Goal: Information Seeking & Learning: Learn about a topic

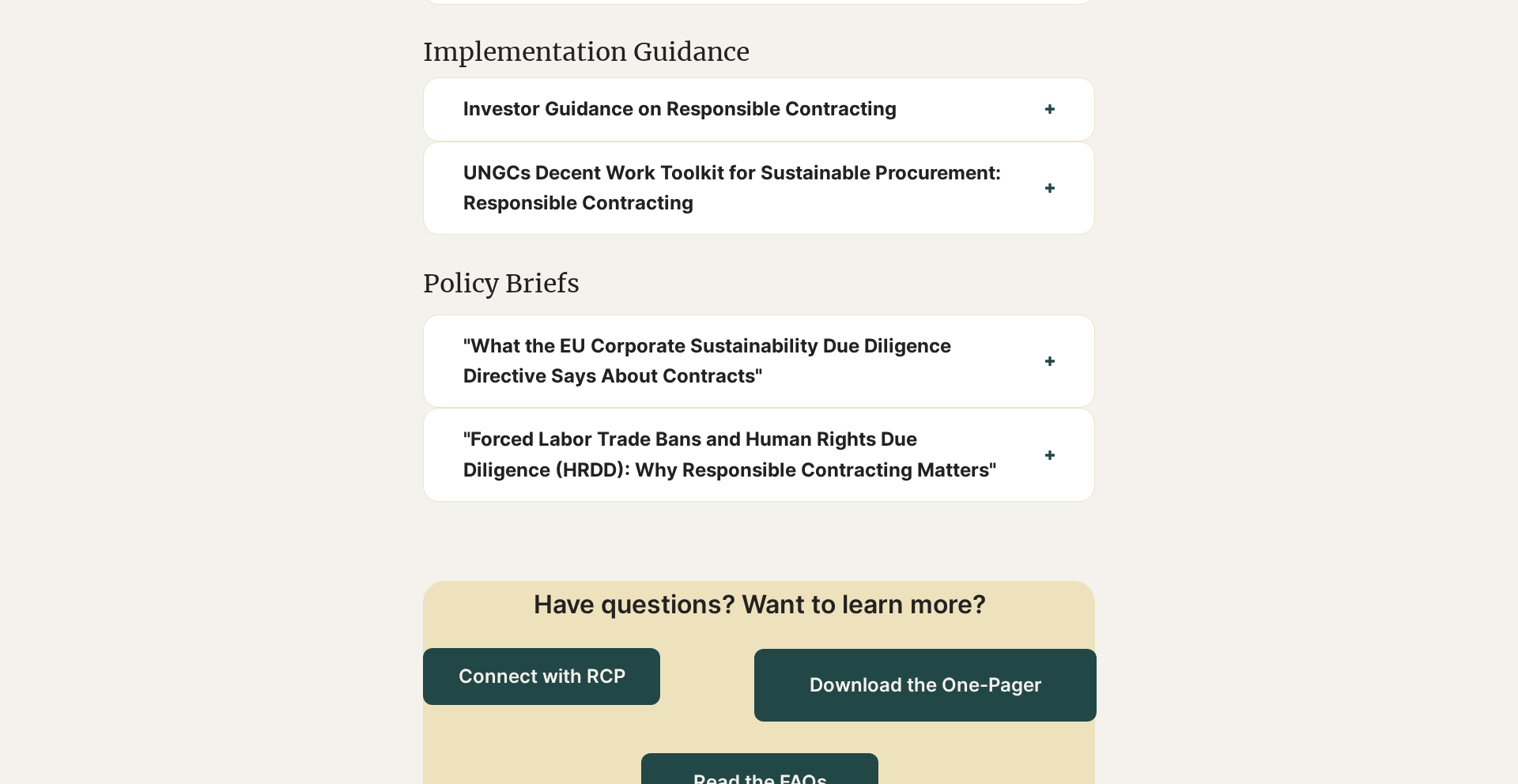
scroll to position [1393, 0]
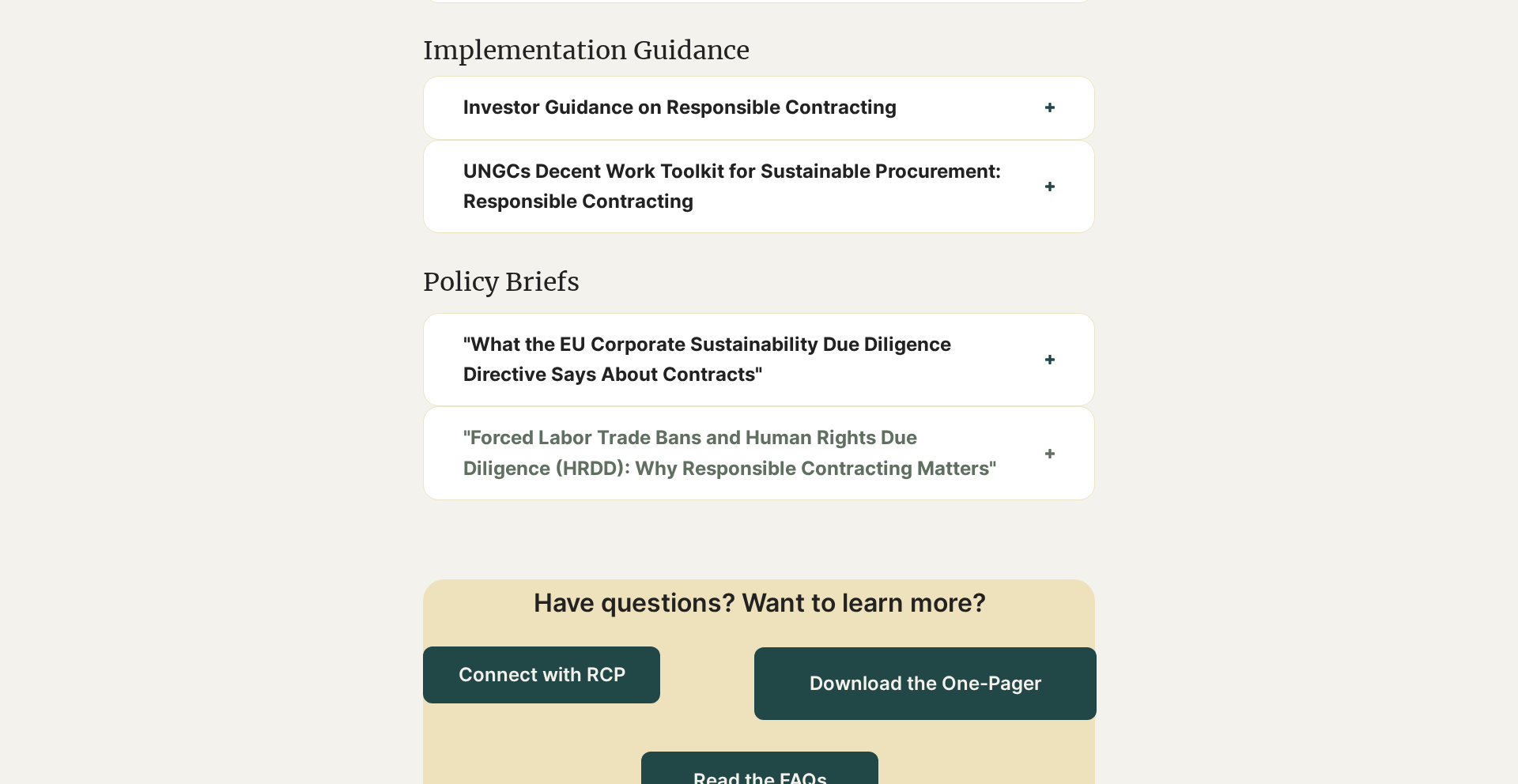
click at [826, 452] on span ""Forced Labor Trade Bans and Human Rights Due Diligence (HRDD): Why Responsible…" at bounding box center [734, 453] width 542 height 61
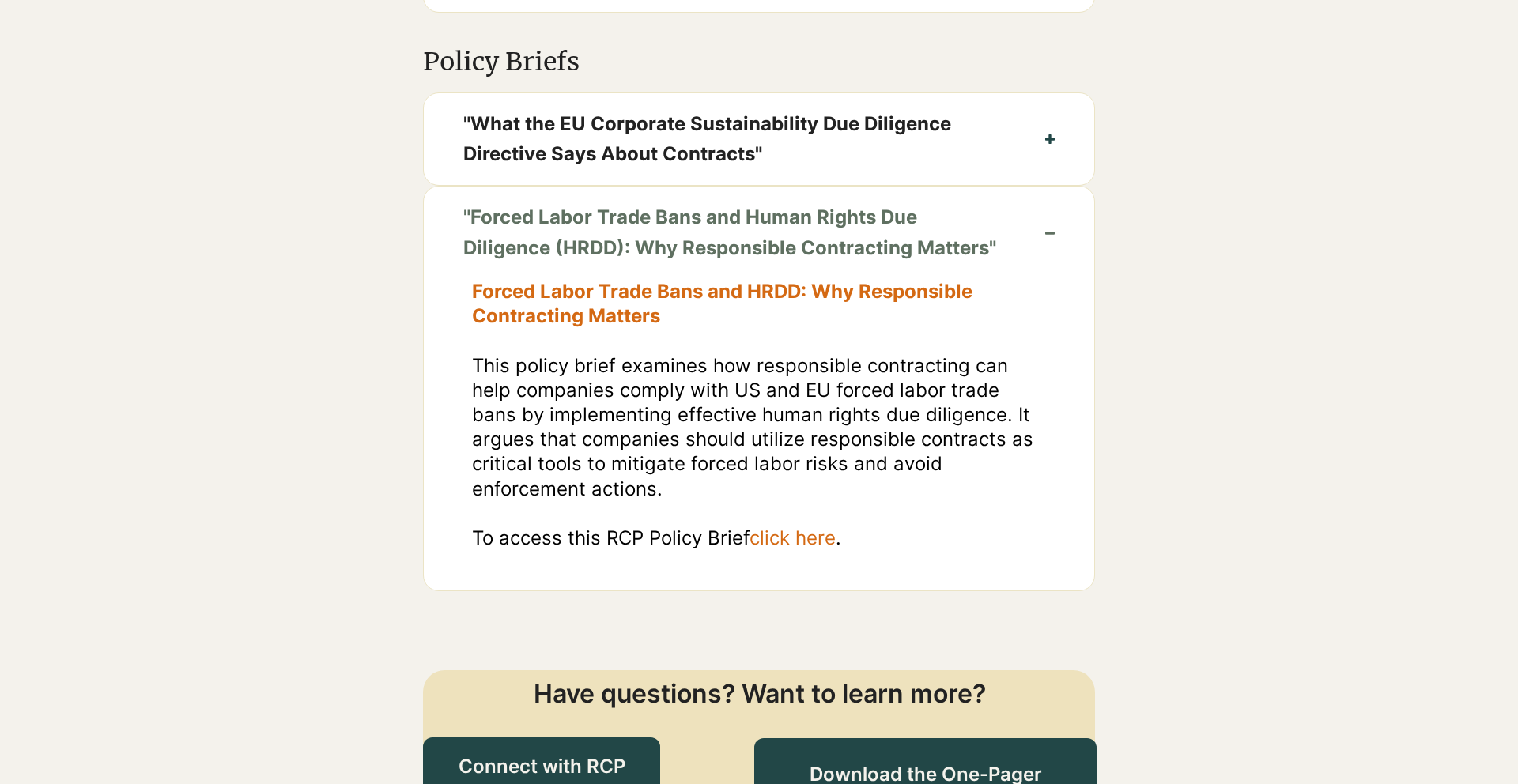
scroll to position [1616, 0]
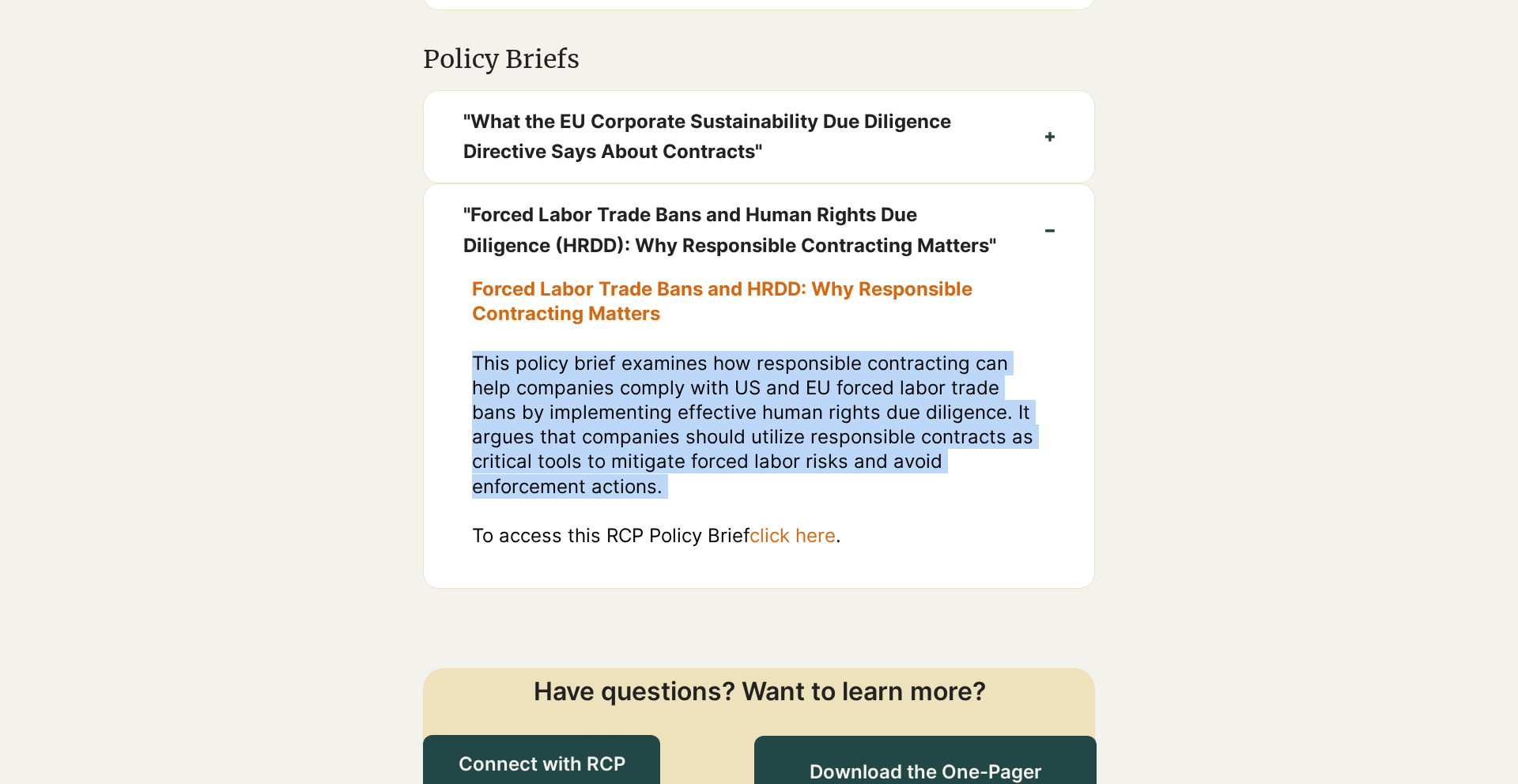
drag, startPoint x: 474, startPoint y: 387, endPoint x: 662, endPoint y: 529, distance: 235.6
click at [662, 529] on div "Forced Labor Trade Bans and HRDD: Why Responsible Contracting Matters ​ This po…" at bounding box center [759, 424] width 575 height 295
click at [768, 547] on span "click here" at bounding box center [792, 535] width 86 height 23
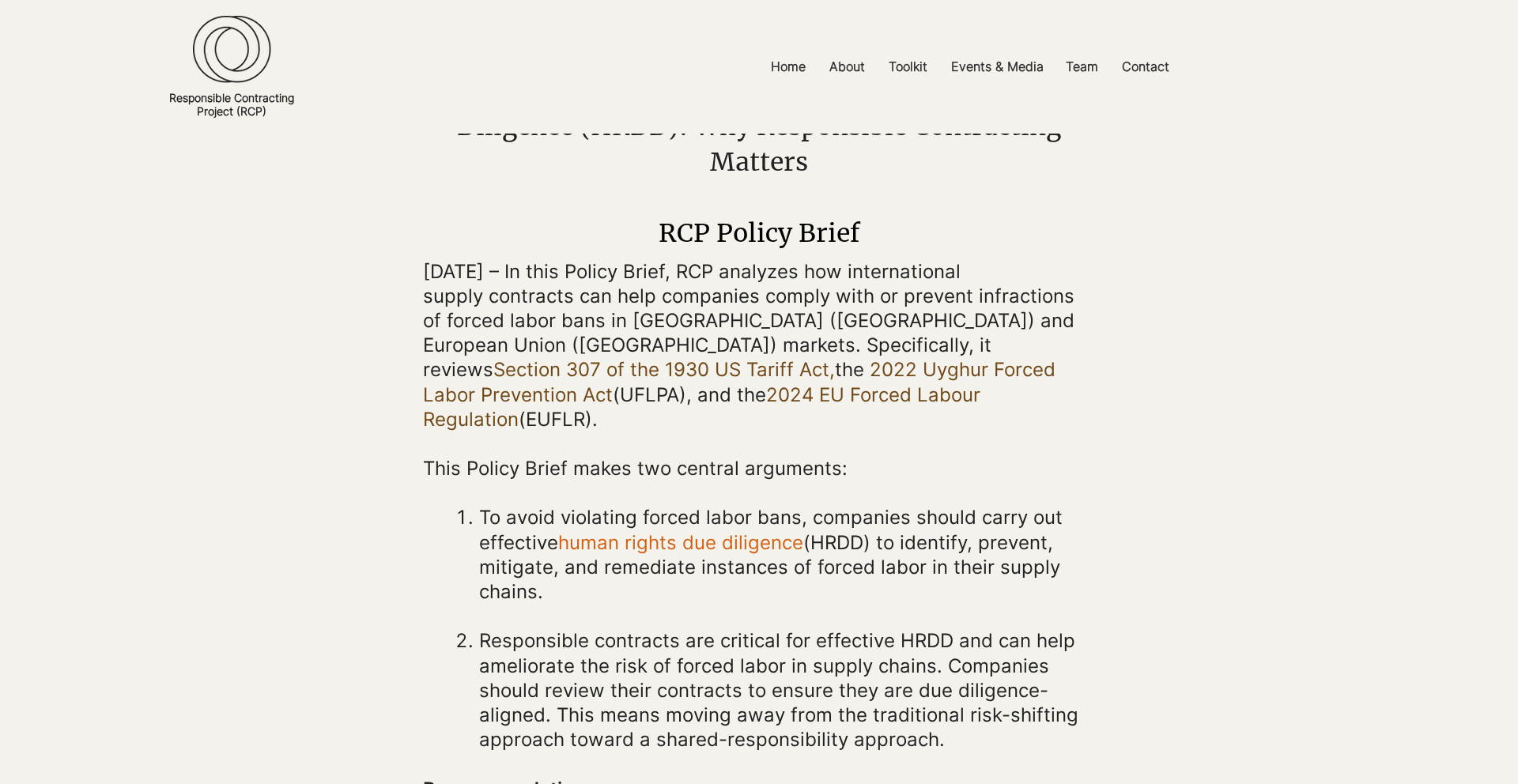
scroll to position [243, 0]
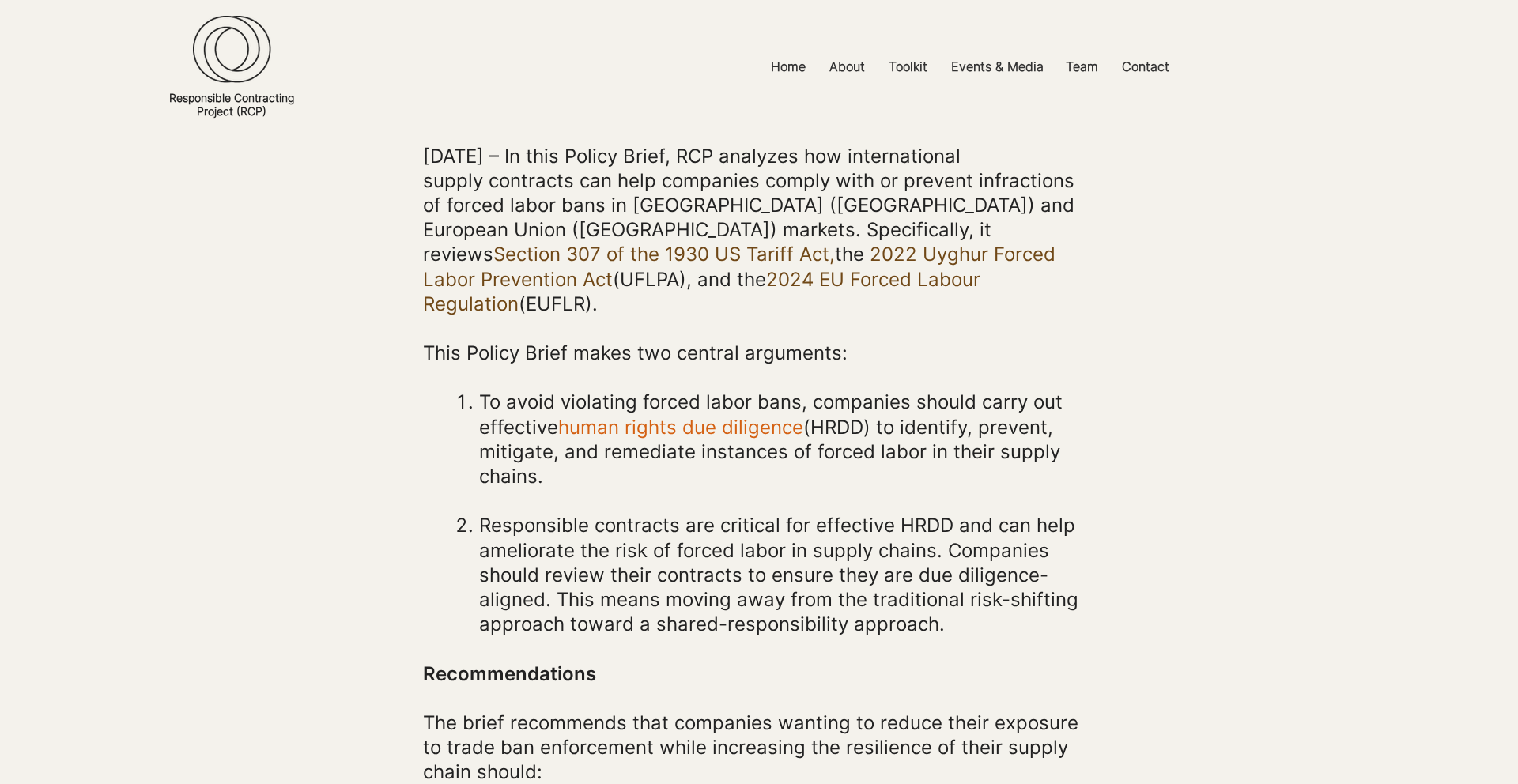
drag, startPoint x: 382, startPoint y: 309, endPoint x: 382, endPoint y: 374, distance: 65.0
click at [382, 374] on div "main content" at bounding box center [759, 581] width 1518 height 1245
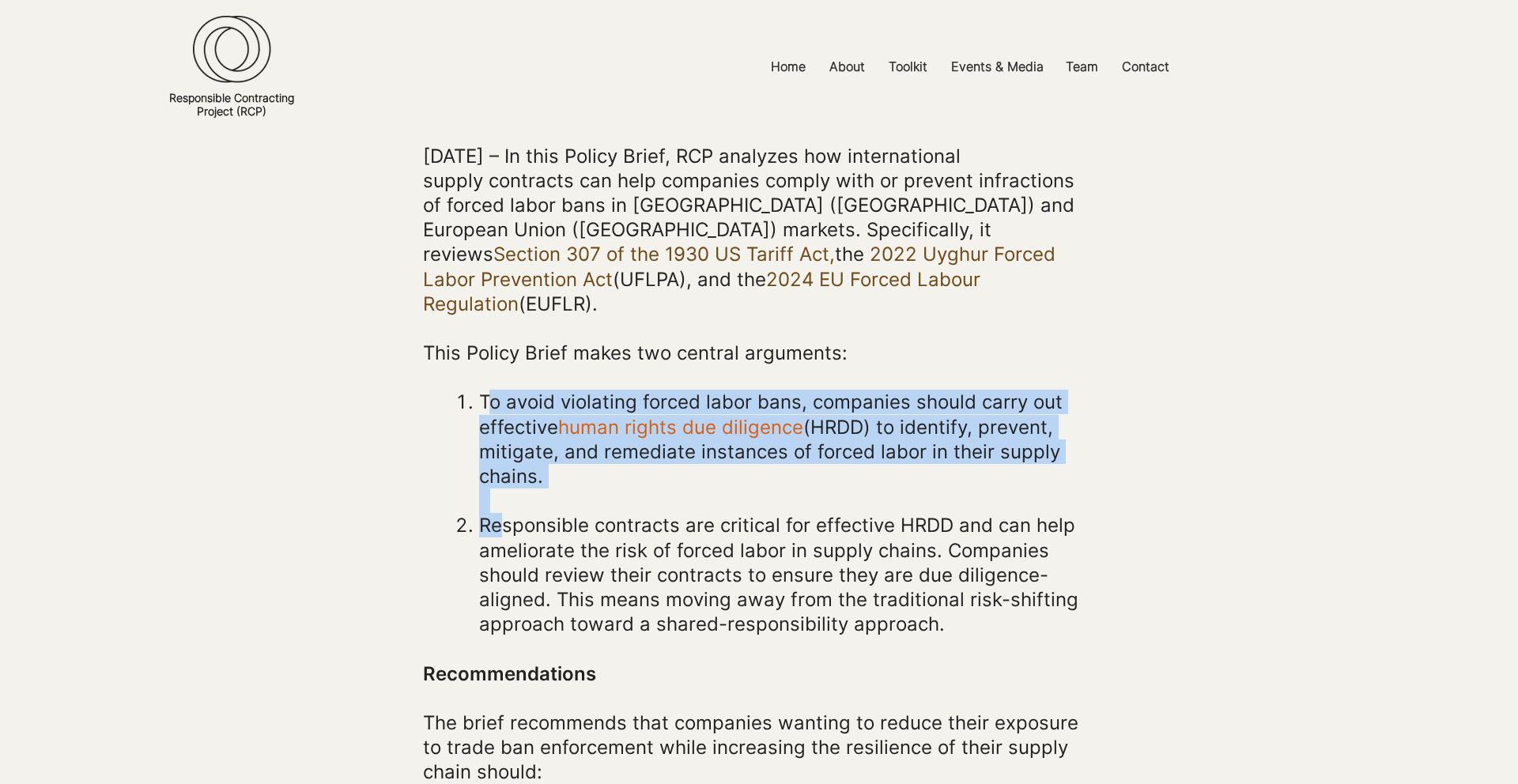
drag, startPoint x: 485, startPoint y: 378, endPoint x: 503, endPoint y: 495, distance: 118.4
click at [503, 495] on ol "To avoid violating forced labor bans, companies should carry out effective huma…" at bounding box center [775, 525] width 640 height 271
click at [504, 513] on span "Responsible contracts are critical for effective HRDD and can help ameliorate t…" at bounding box center [779, 574] width 599 height 121
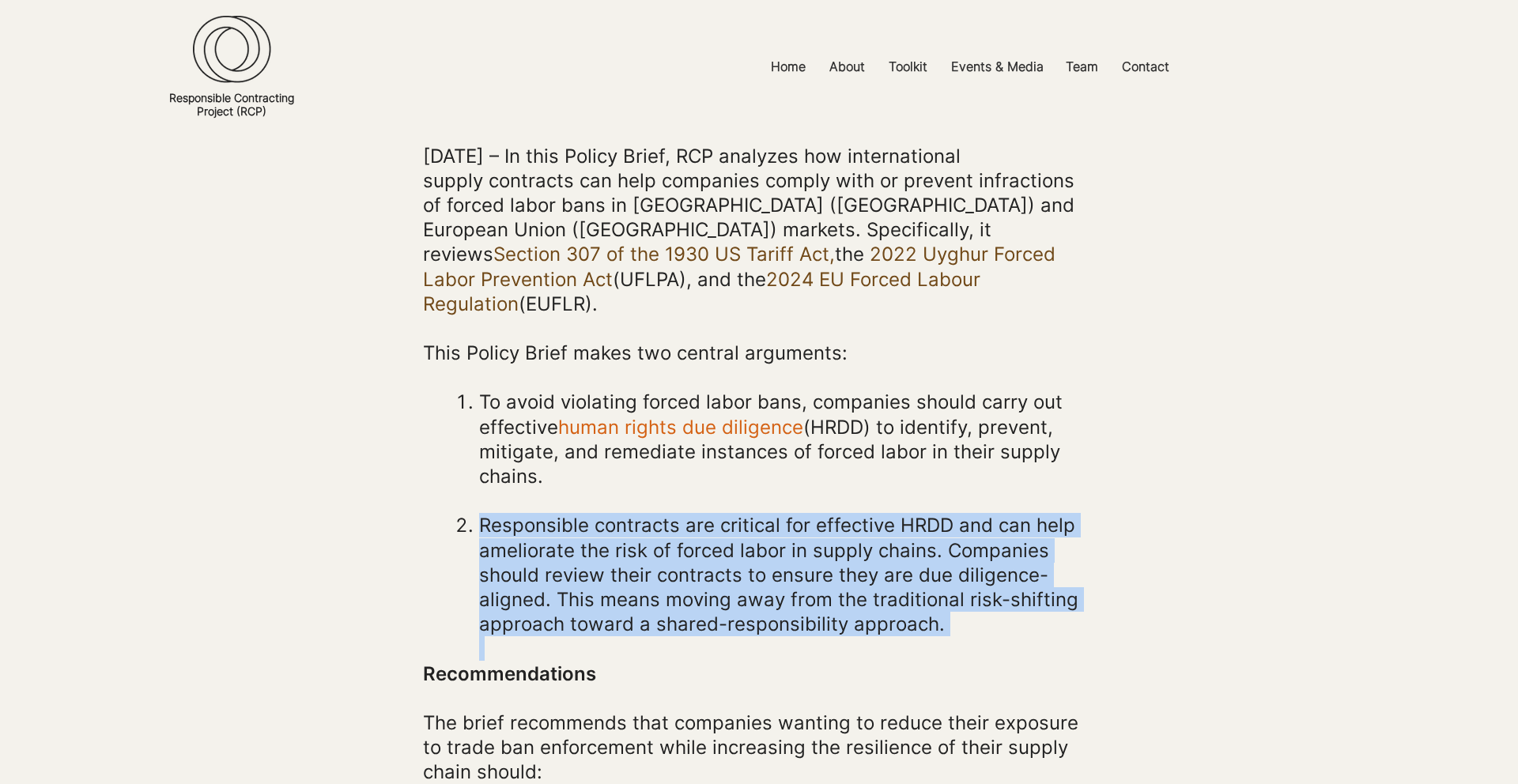
drag, startPoint x: 478, startPoint y: 505, endPoint x: 1058, endPoint y: 617, distance: 590.7
click at [1058, 617] on p "Responsible contracts are critical for effective HRDD and can help ameliorate t…" at bounding box center [787, 586] width 616 height 148
click at [1058, 616] on p "Responsible contracts are critical for effective HRDD and can help ameliorate t…" at bounding box center [787, 586] width 616 height 148
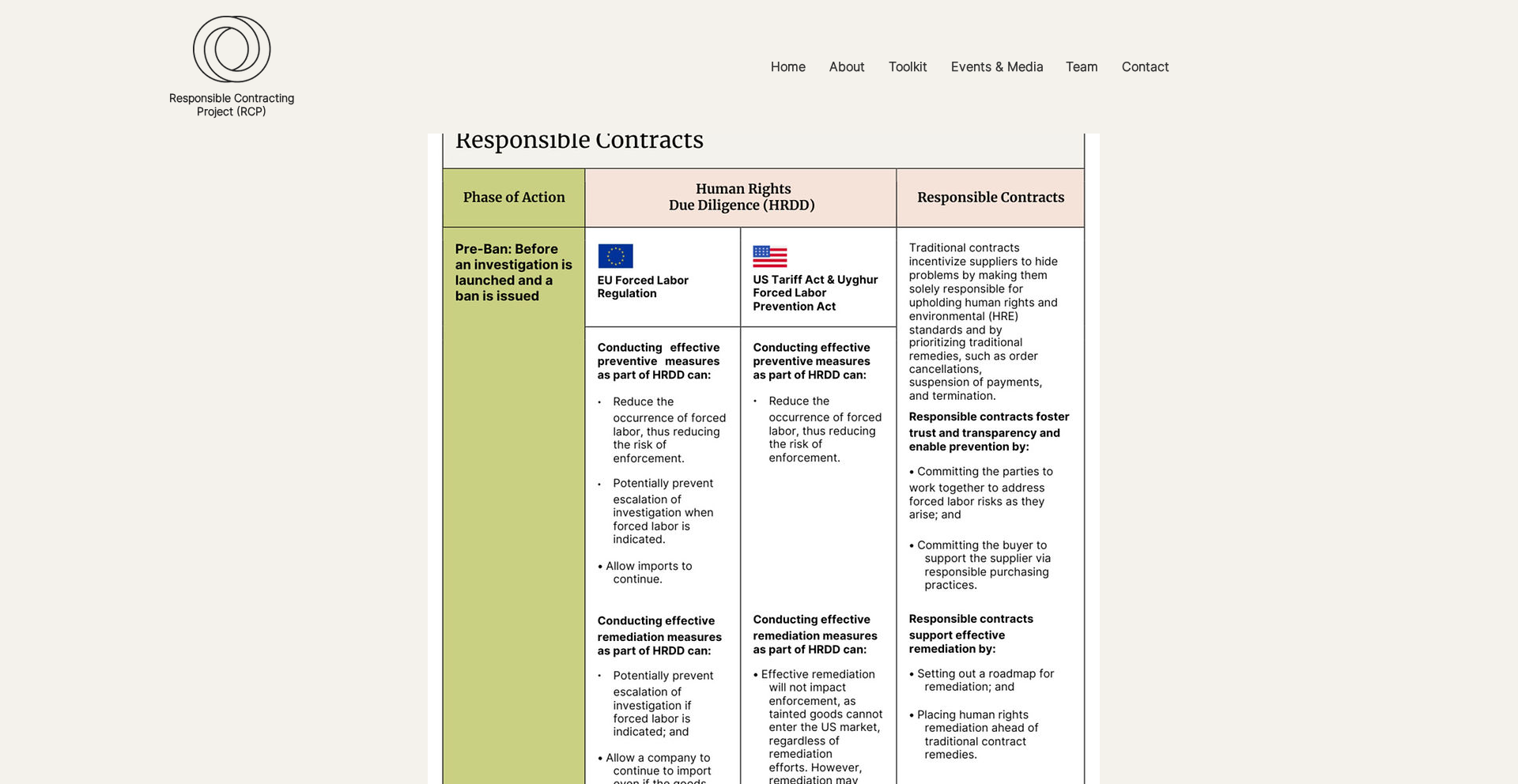
scroll to position [1909, 0]
click at [989, 69] on p "Events & Media" at bounding box center [997, 66] width 109 height 36
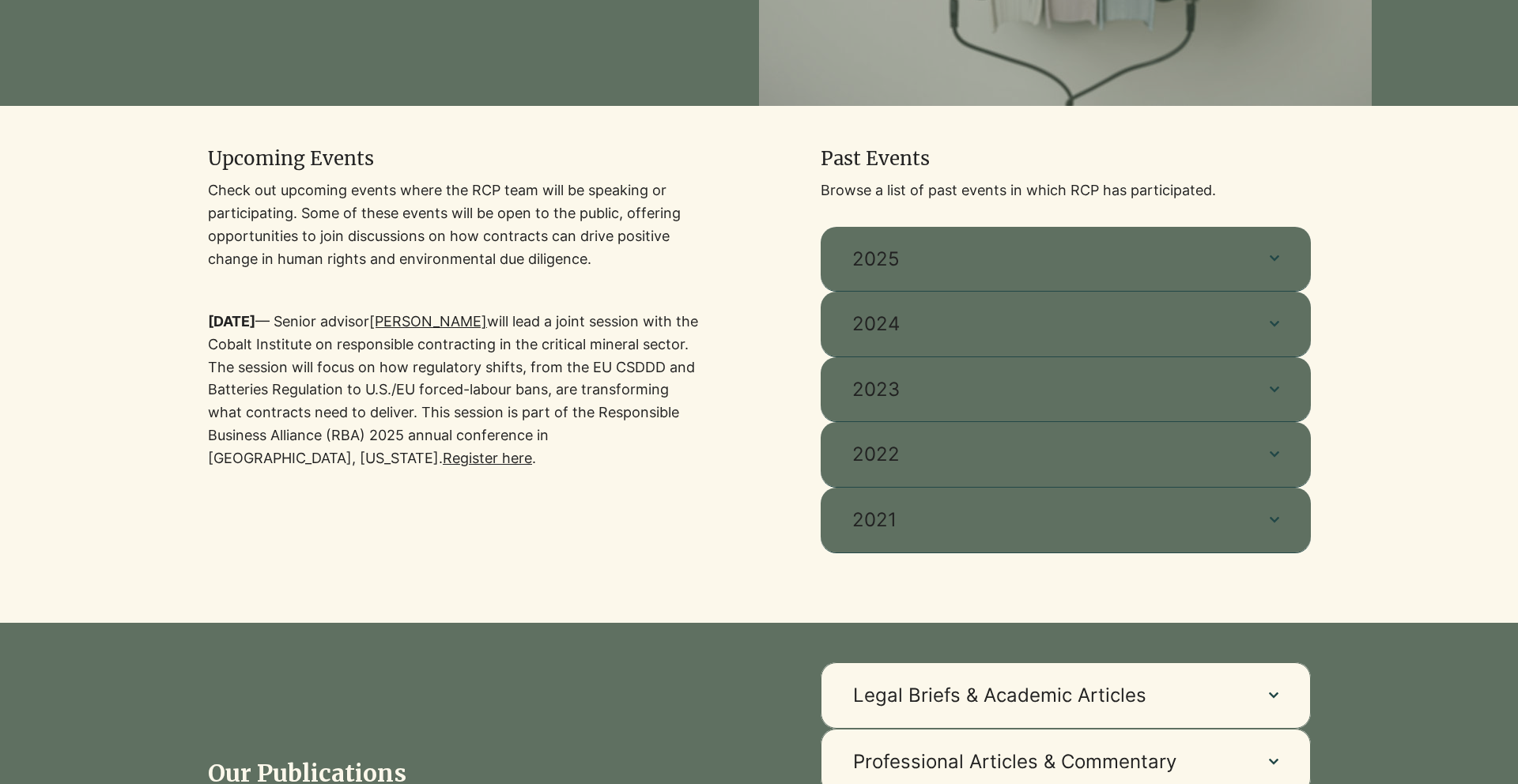
scroll to position [583, 0]
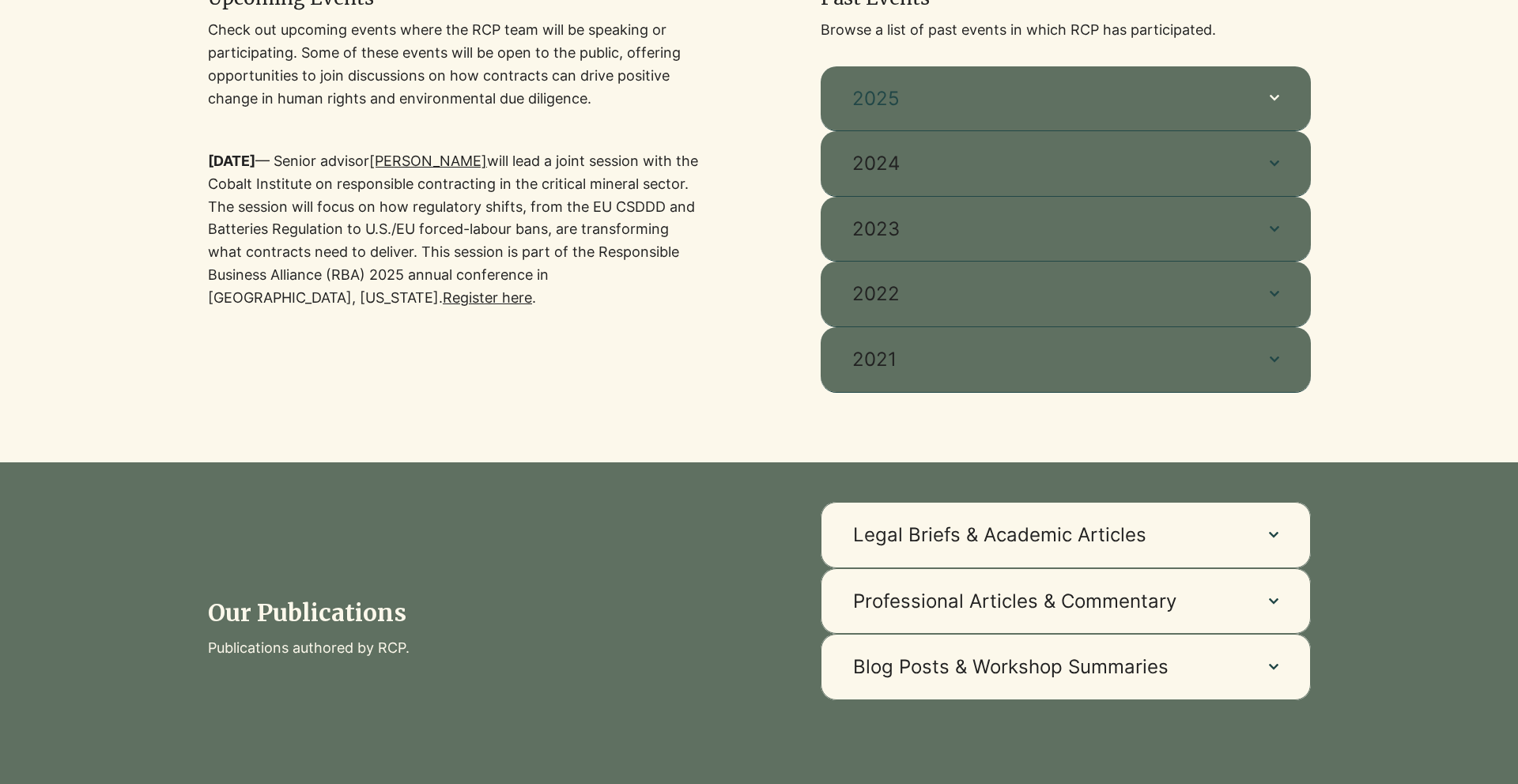
click at [882, 116] on button "2025" at bounding box center [1065, 98] width 490 height 65
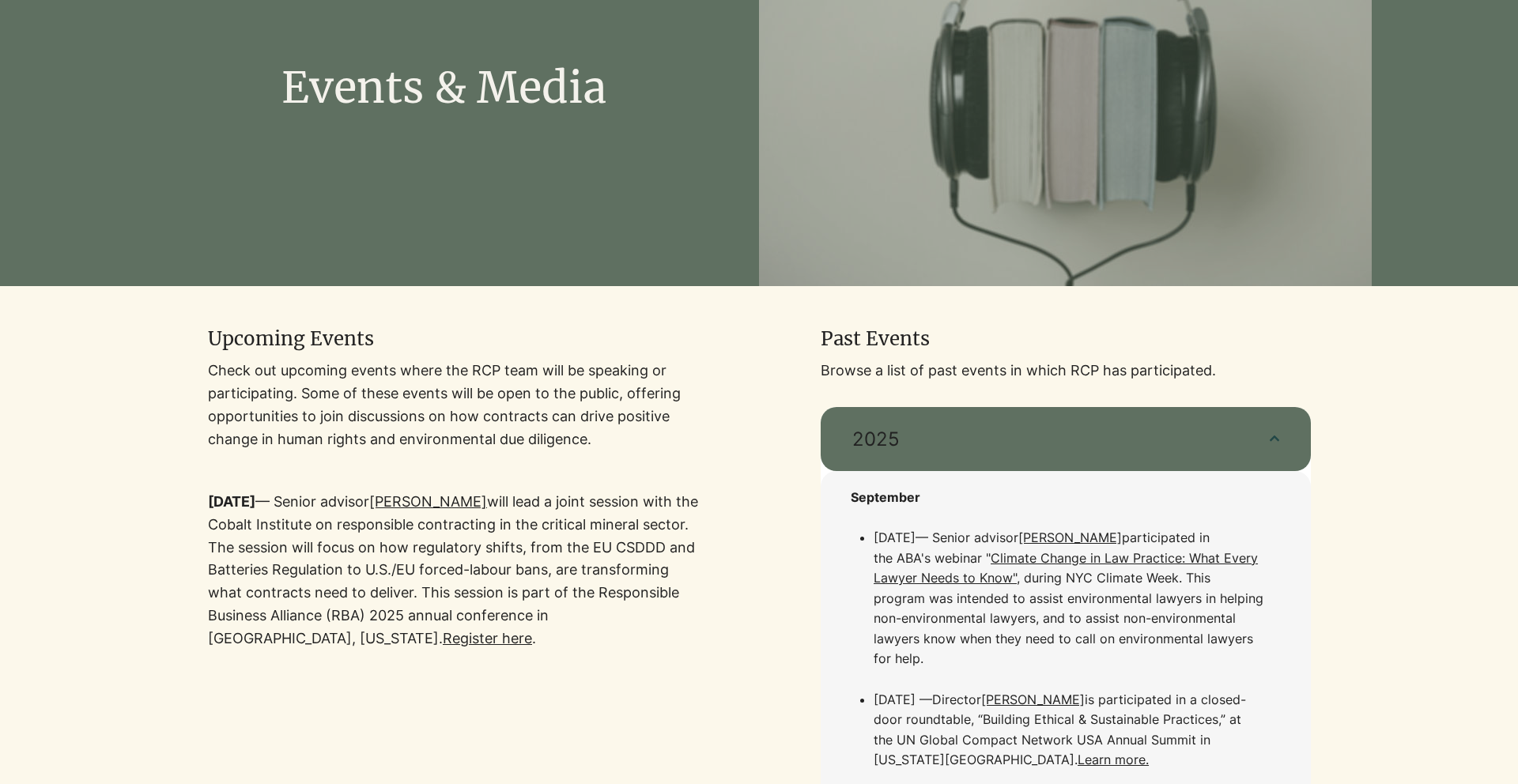
scroll to position [0, 0]
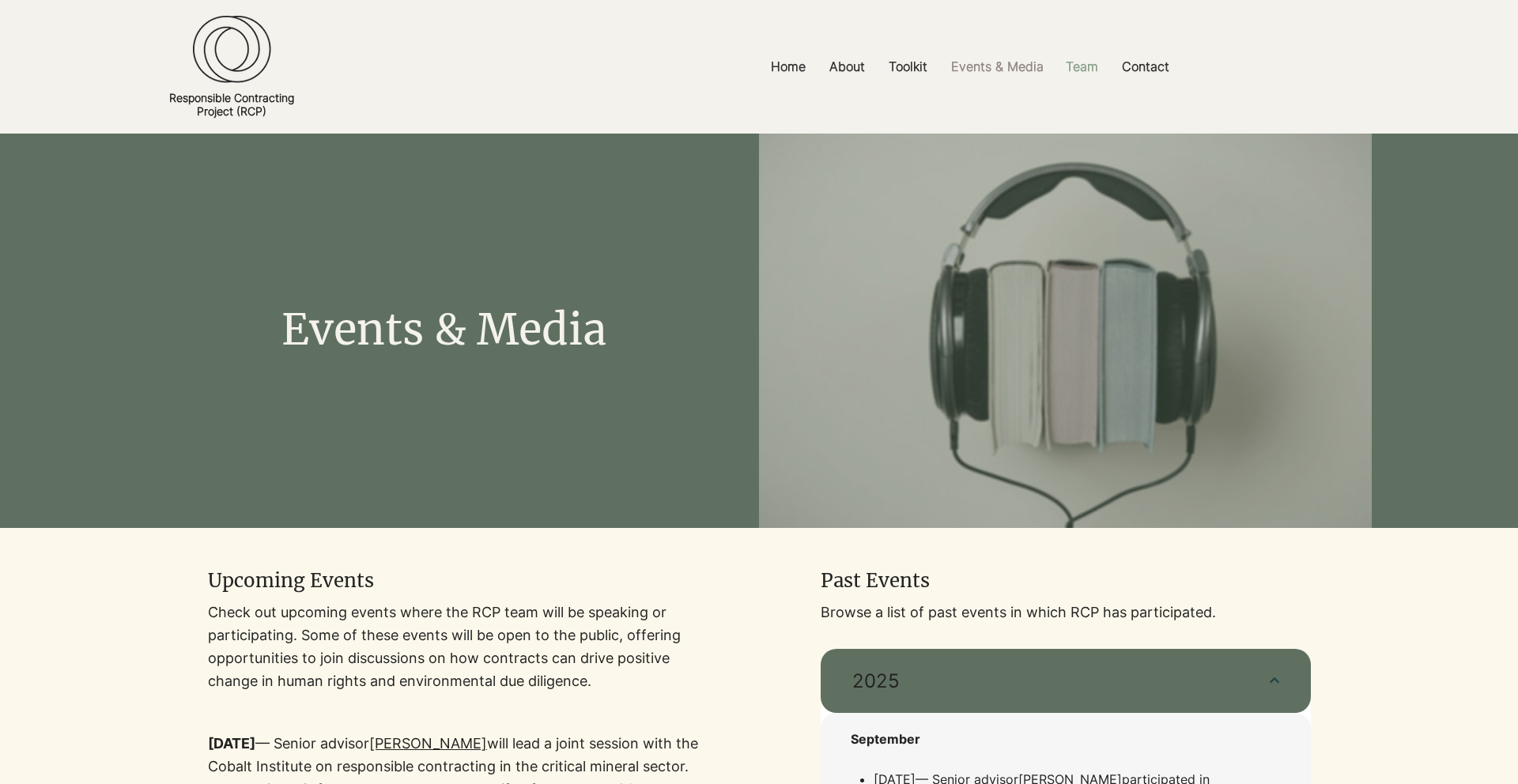
click at [1073, 57] on p "Team" at bounding box center [1081, 66] width 48 height 36
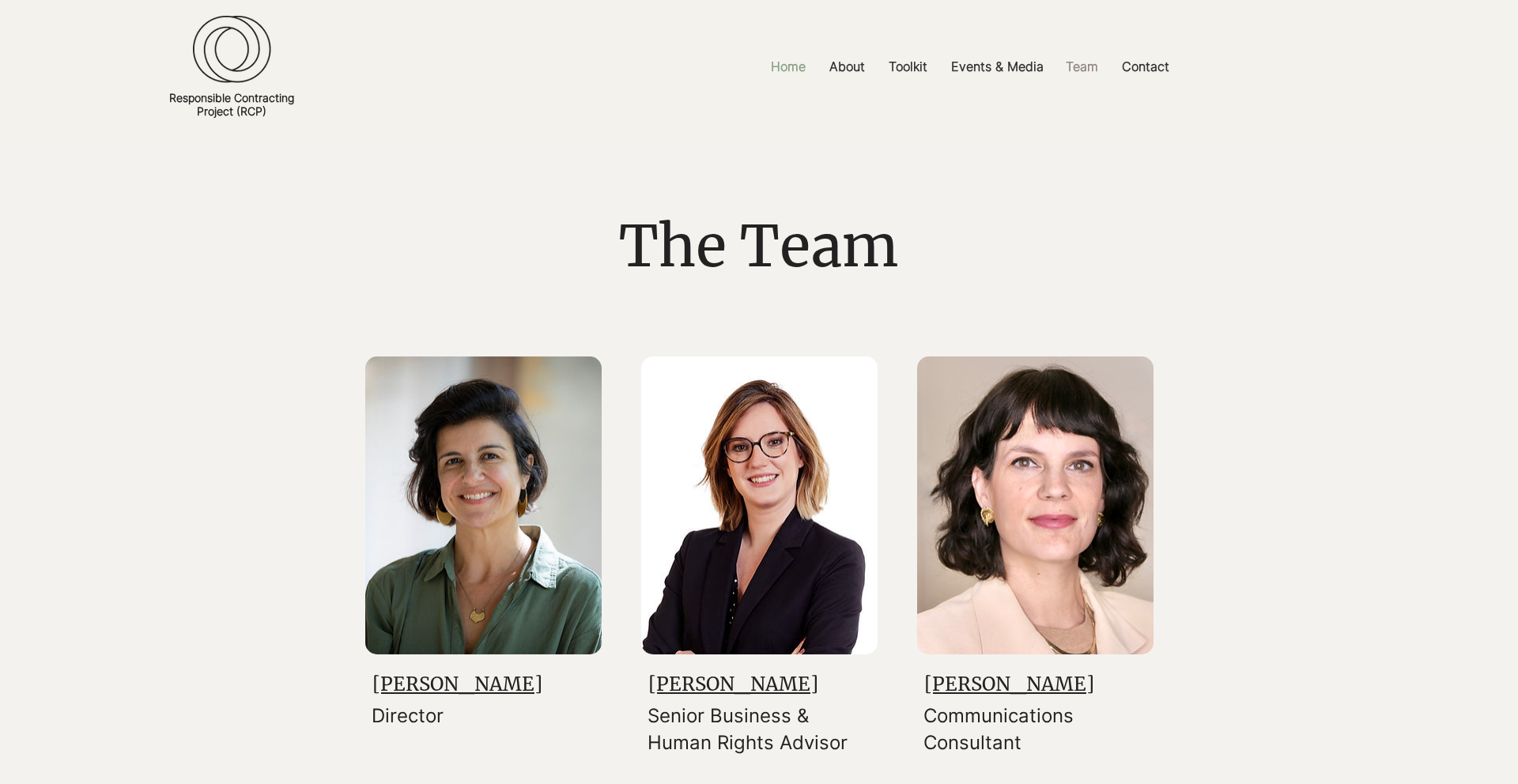
click at [794, 67] on p "Home" at bounding box center [787, 66] width 50 height 36
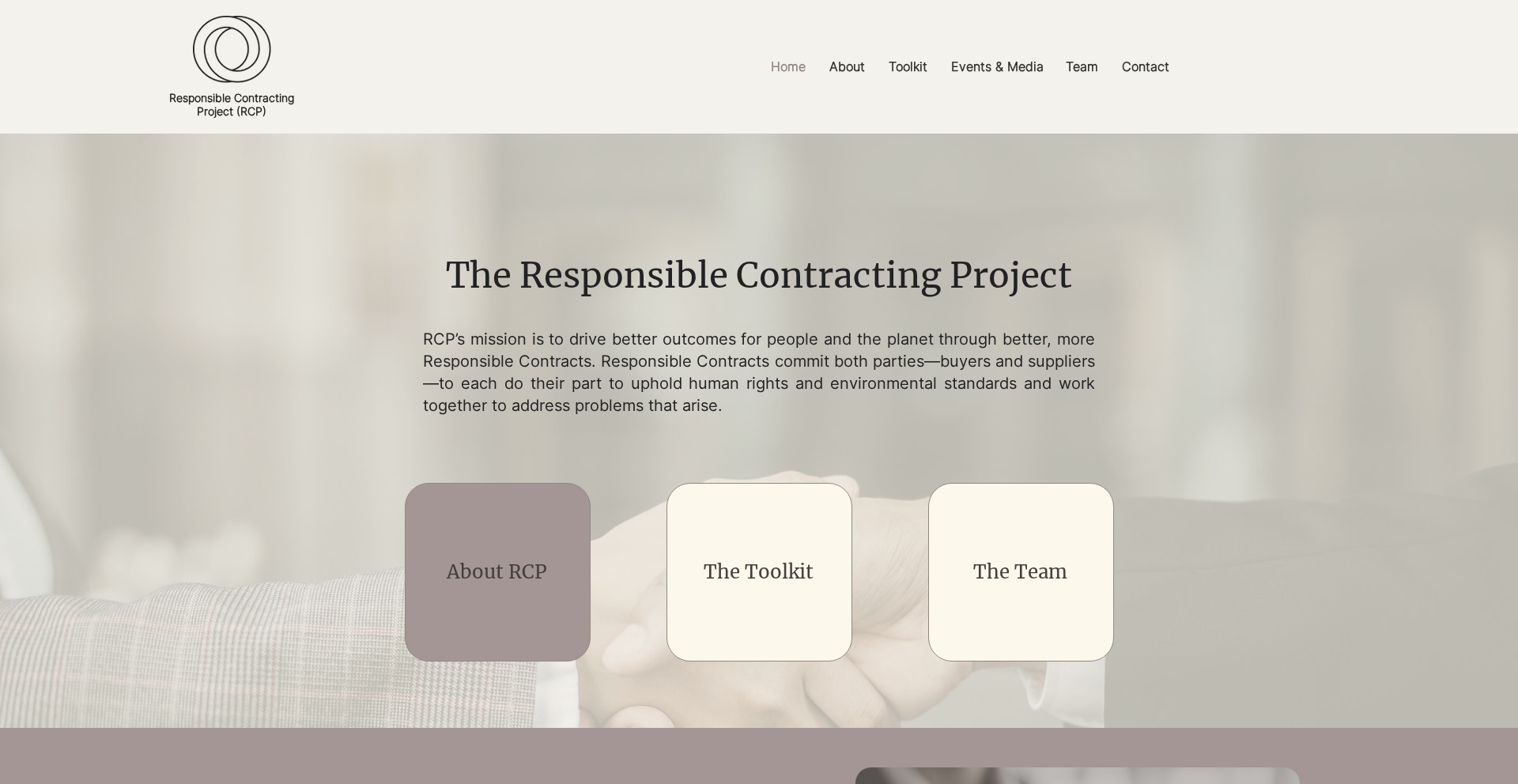
click at [549, 554] on div "main content" at bounding box center [497, 572] width 186 height 179
click at [521, 572] on link "About RCP" at bounding box center [497, 572] width 101 height 25
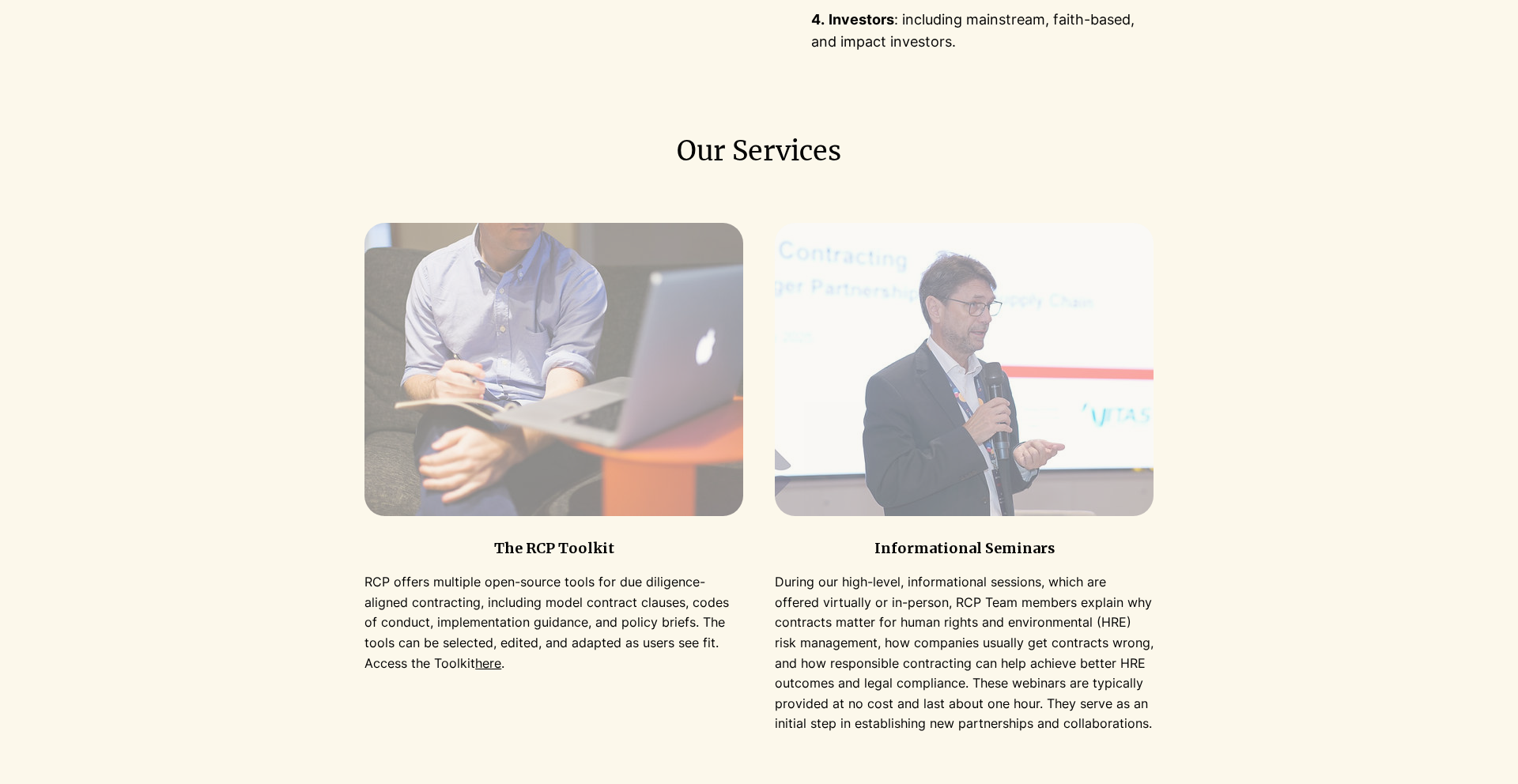
scroll to position [1427, 0]
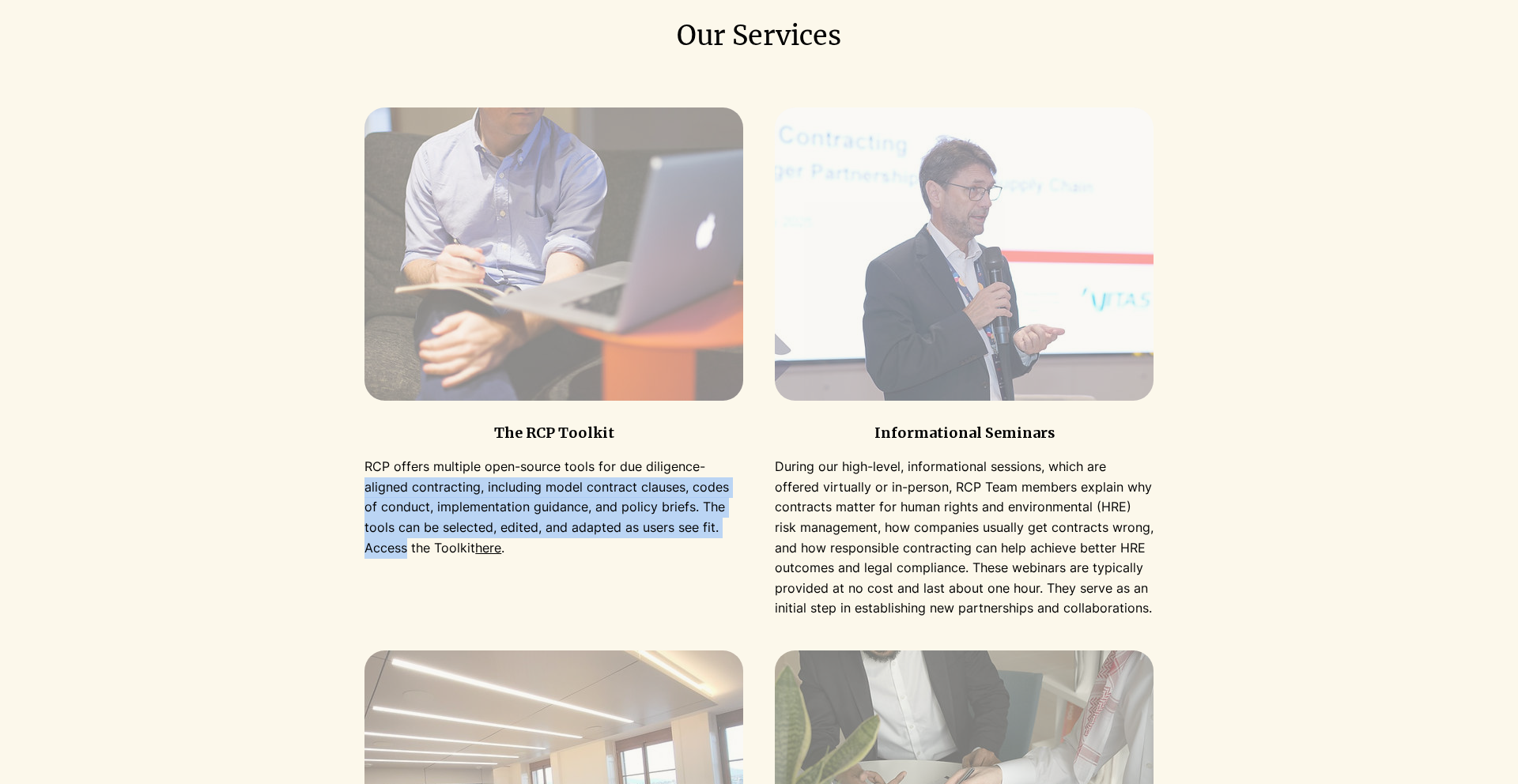
drag, startPoint x: 739, startPoint y: 473, endPoint x: 740, endPoint y: 526, distance: 53.0
click at [740, 526] on p "RCP offers multiple open-source tools for due diligence-aligned contracting, in…" at bounding box center [553, 507] width 379 height 101
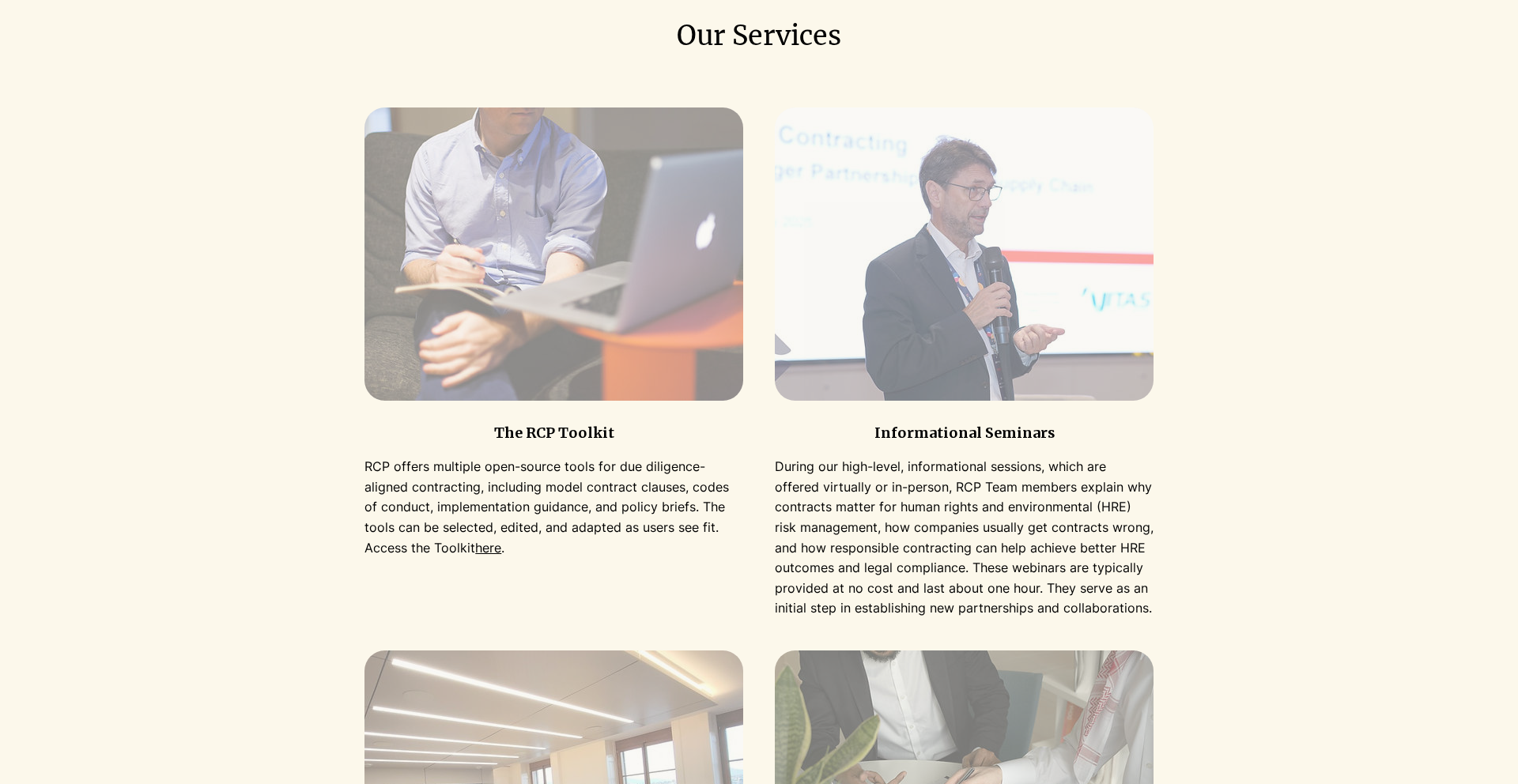
click at [868, 486] on p "During our high-level, informational sessions, which are offered virtually or i…" at bounding box center [964, 537] width 379 height 162
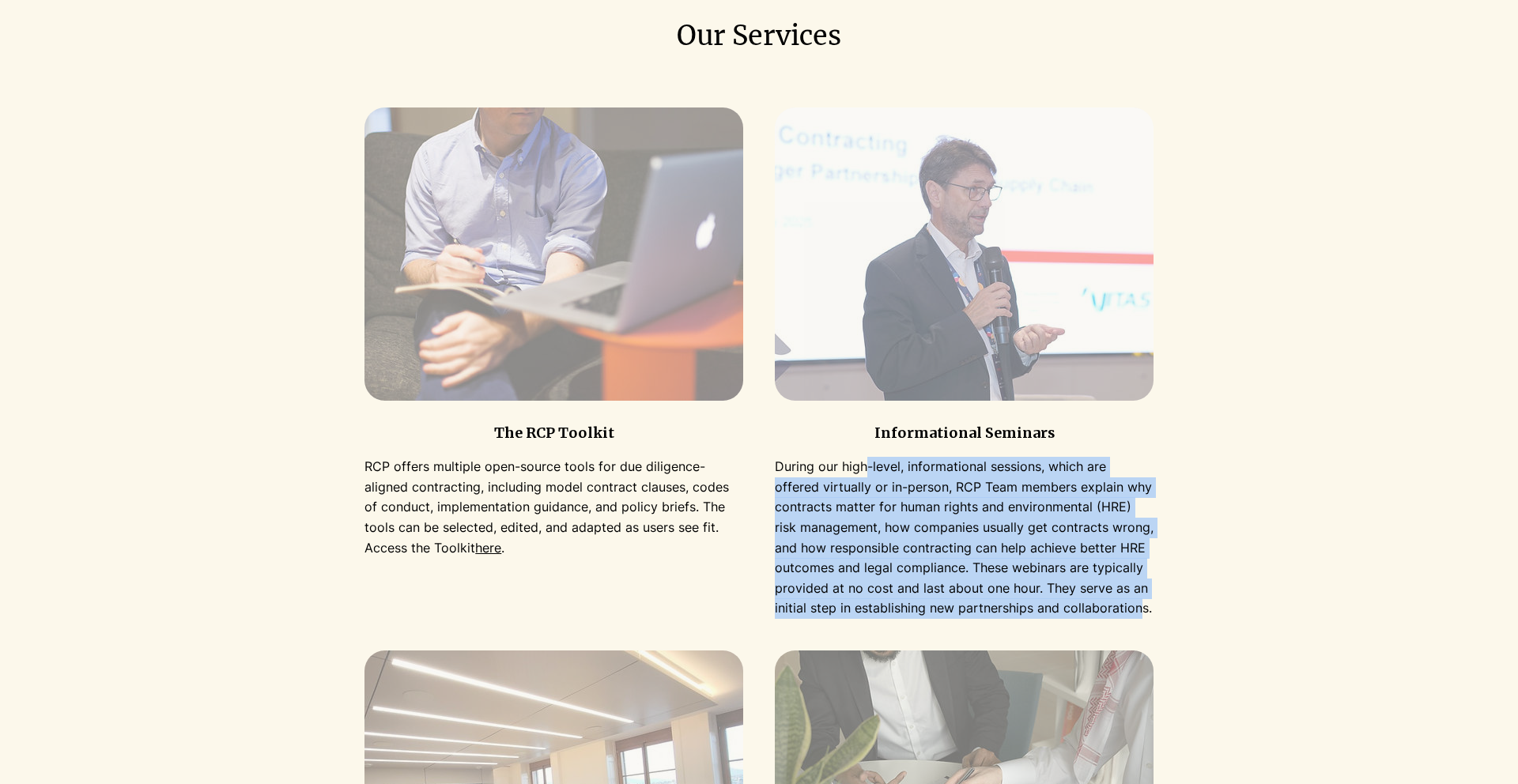
drag, startPoint x: 866, startPoint y: 470, endPoint x: 1139, endPoint y: 617, distance: 310.1
click at [1139, 617] on p "During our high-level, informational sessions, which are offered virtually or i…" at bounding box center [964, 537] width 379 height 162
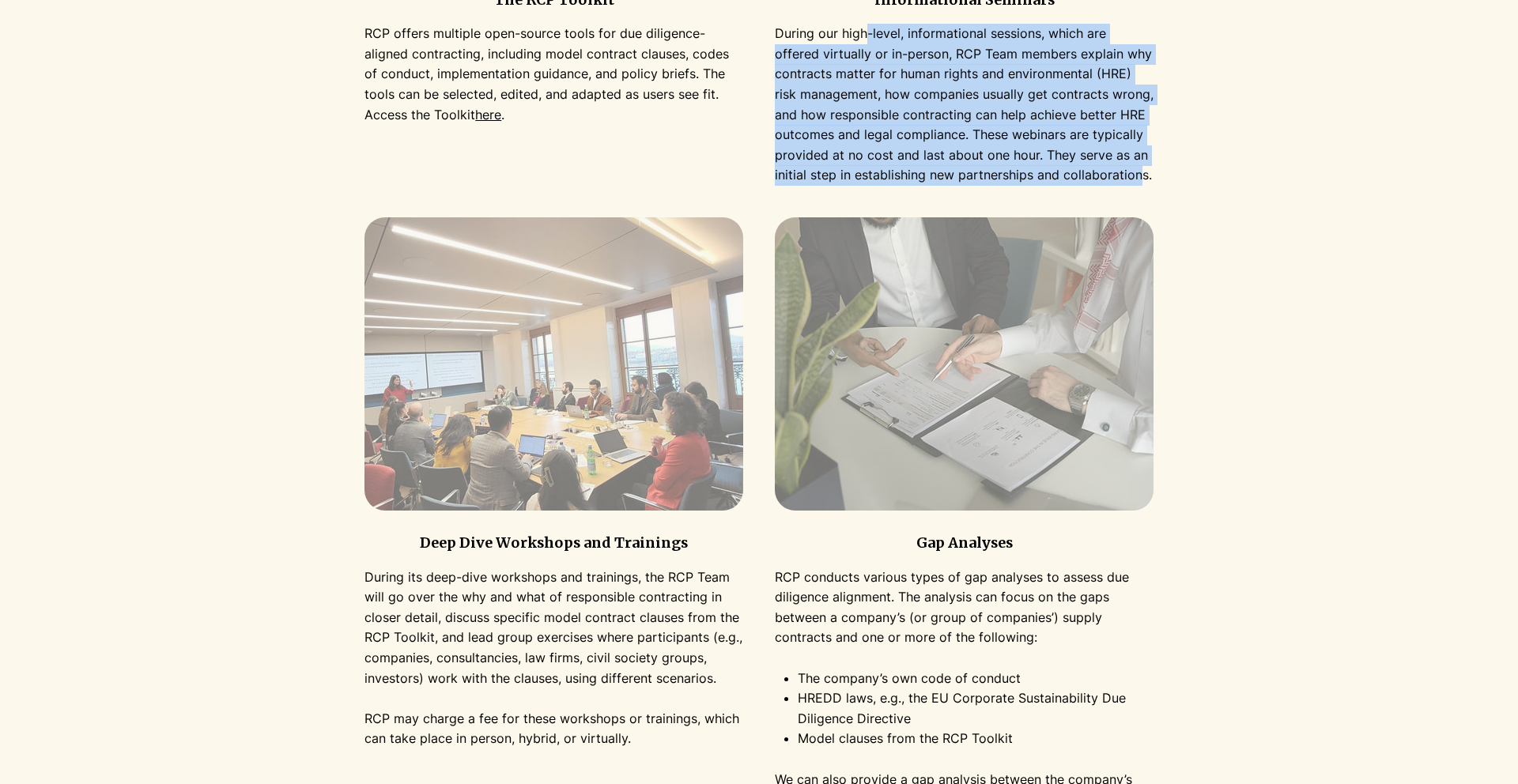
scroll to position [1917, 0]
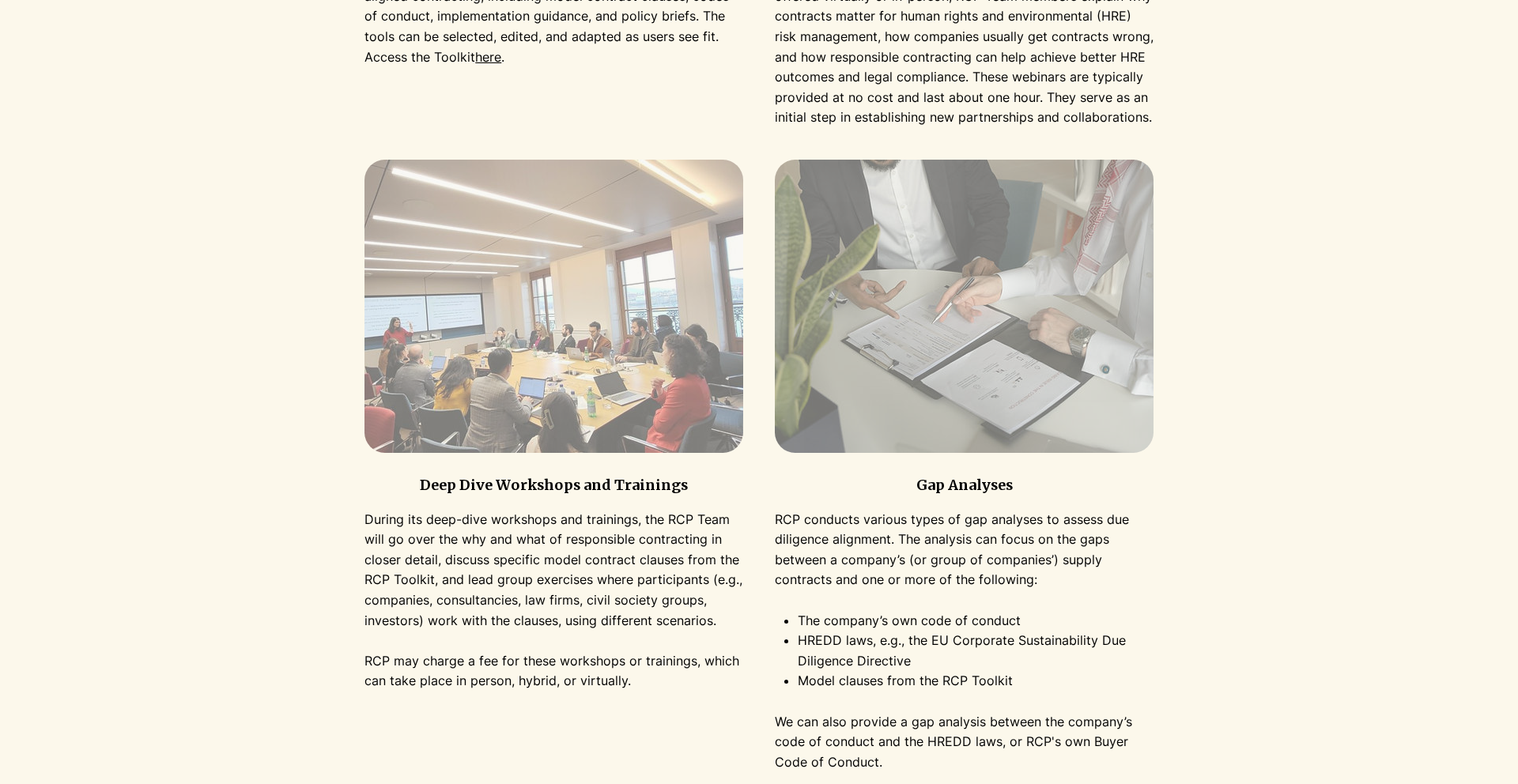
click at [713, 588] on p "During its deep-dive workshops and trainings, the RCP Team will go over the why…" at bounding box center [553, 570] width 379 height 121
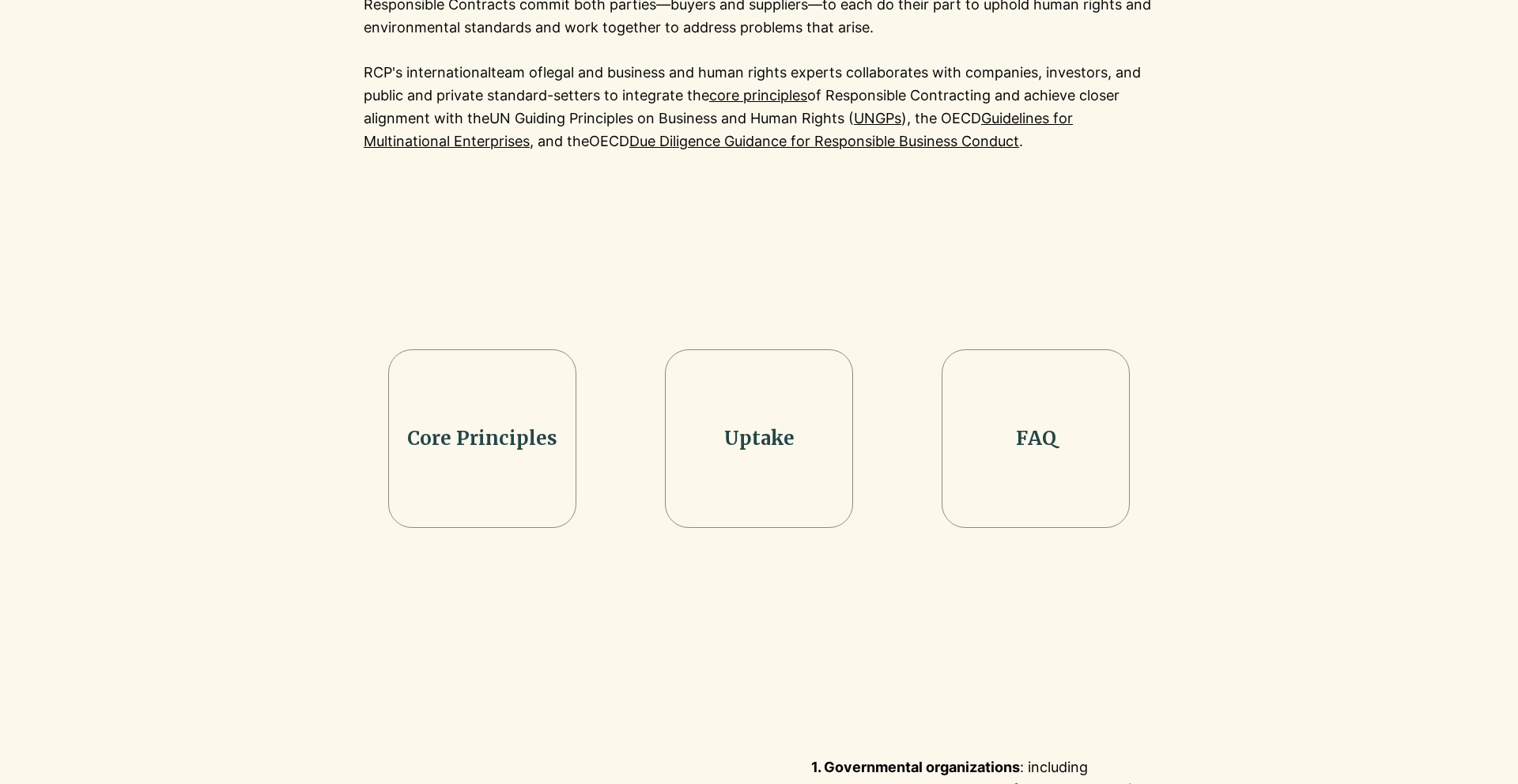
scroll to position [354, 0]
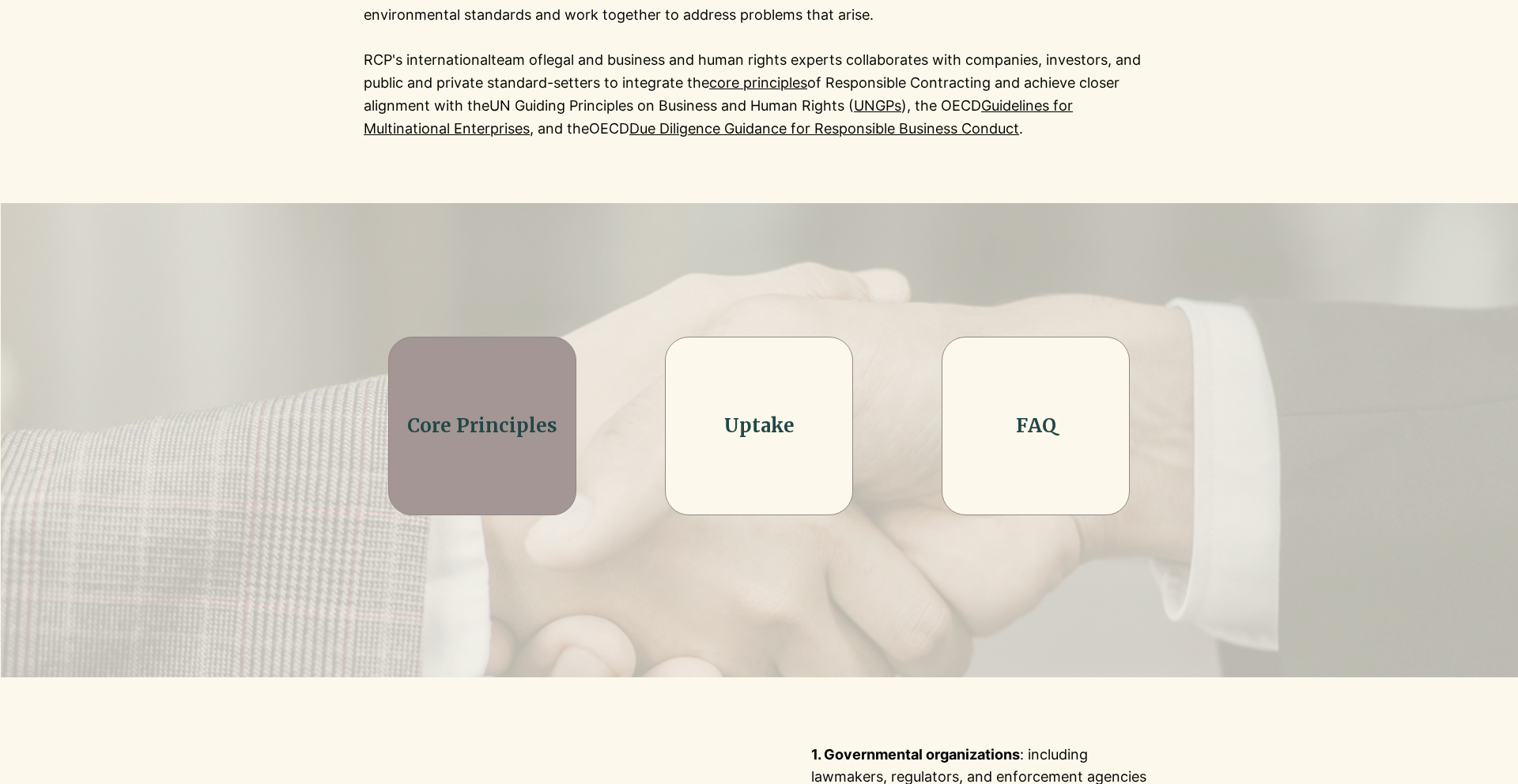
click at [479, 431] on link "Core Principles" at bounding box center [482, 426] width 150 height 25
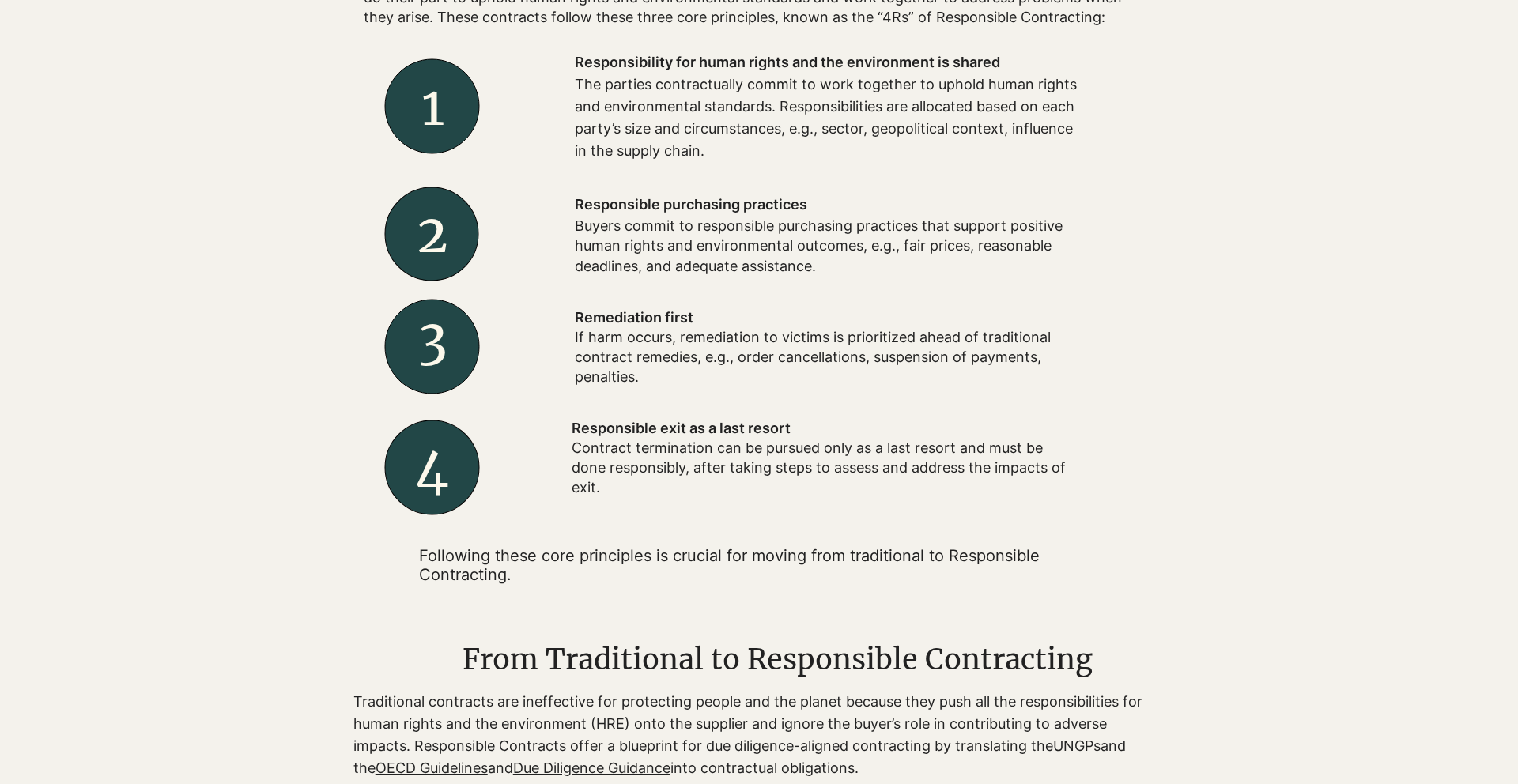
scroll to position [600, 0]
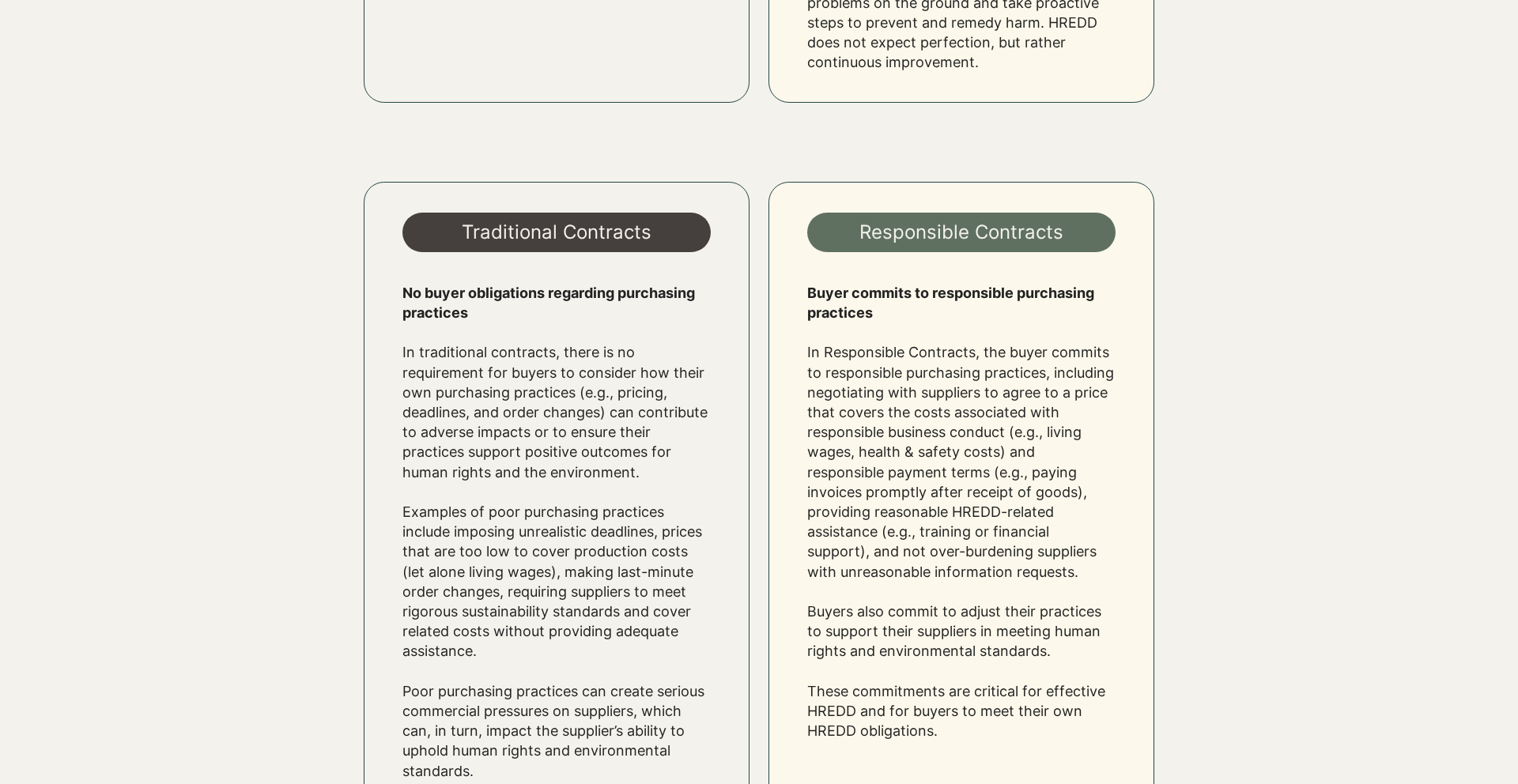
scroll to position [2015, 0]
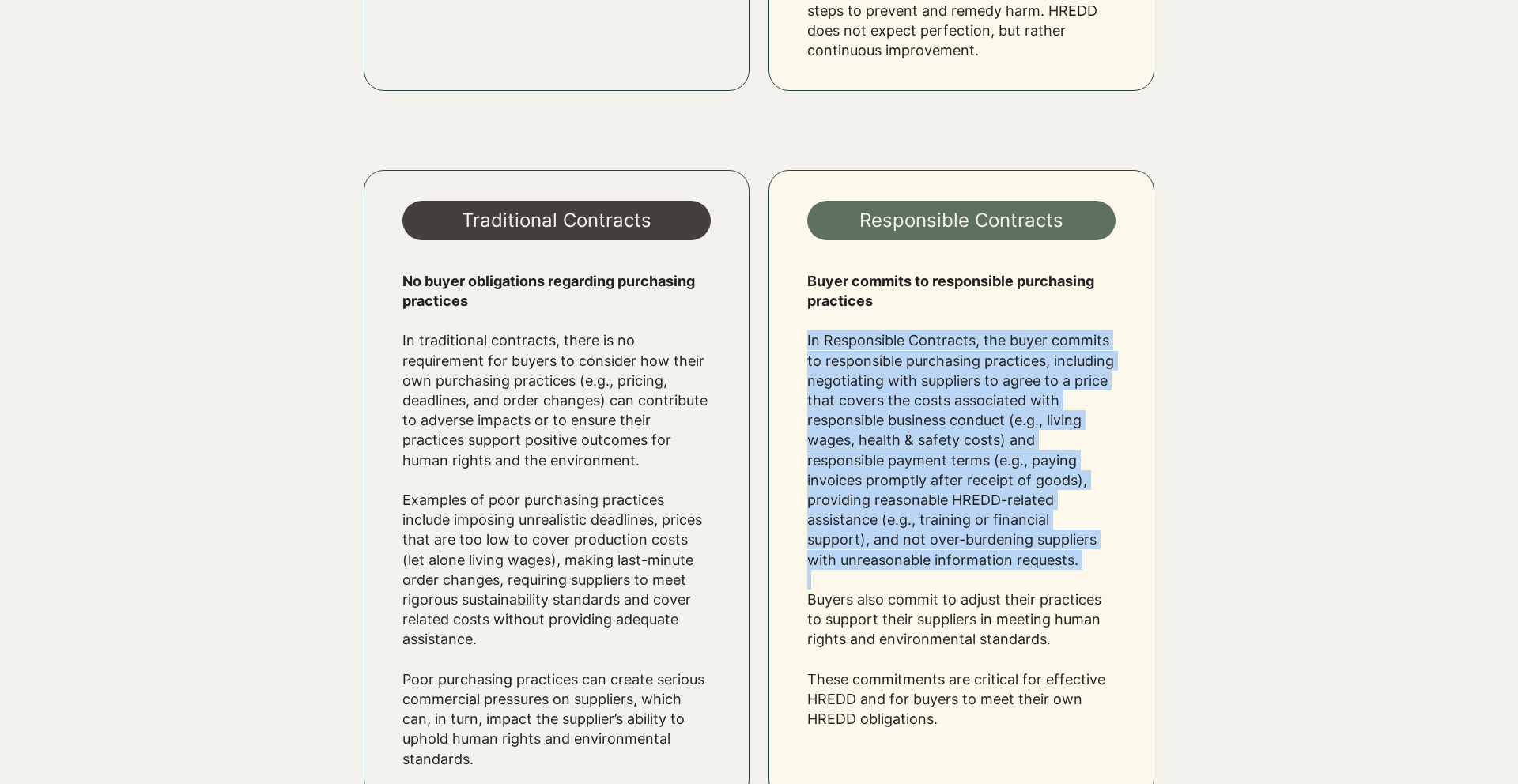
drag, startPoint x: 807, startPoint y: 335, endPoint x: 1051, endPoint y: 574, distance: 341.6
click at [1051, 574] on div "Buyer commits to responsible purchasing practices ​ In Responsible Contracts, t…" at bounding box center [961, 501] width 308 height 458
copy div "In Responsible Contracts, the buyer commits to responsible purchasing practices…"
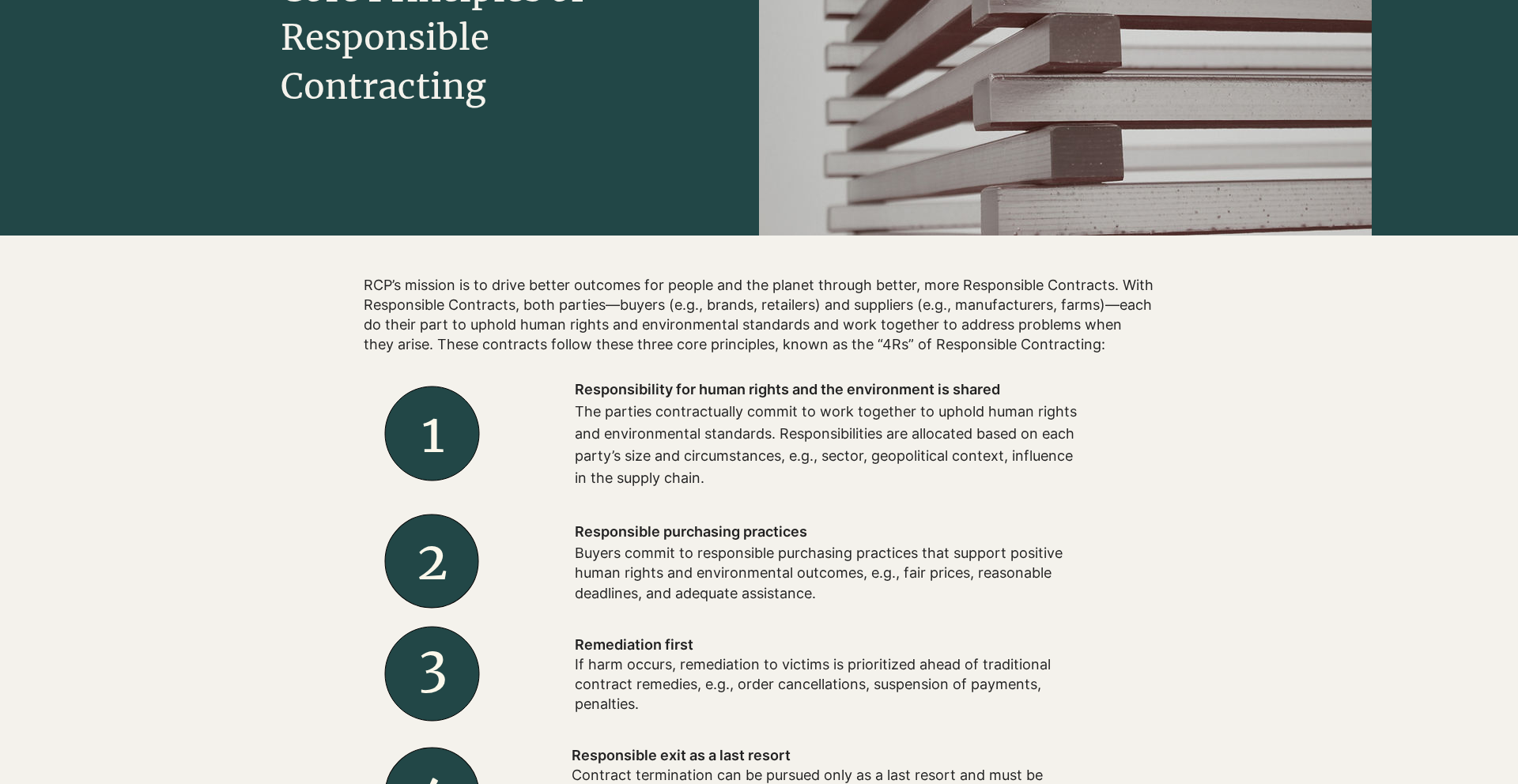
scroll to position [354, 0]
